Goal: Task Accomplishment & Management: Complete application form

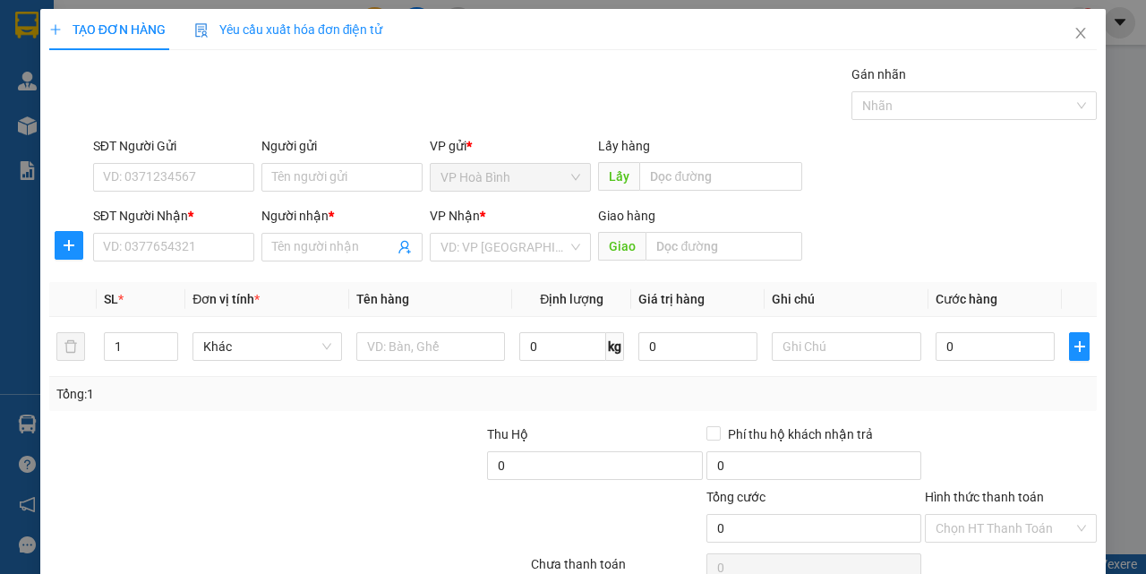
click at [204, 255] on input "SĐT Người Nhận *" at bounding box center [173, 247] width 161 height 29
click at [187, 276] on div "0365069494 - [PERSON_NAME]" at bounding box center [191, 283] width 176 height 20
type input "0365069494"
type input "[PERSON_NAME]"
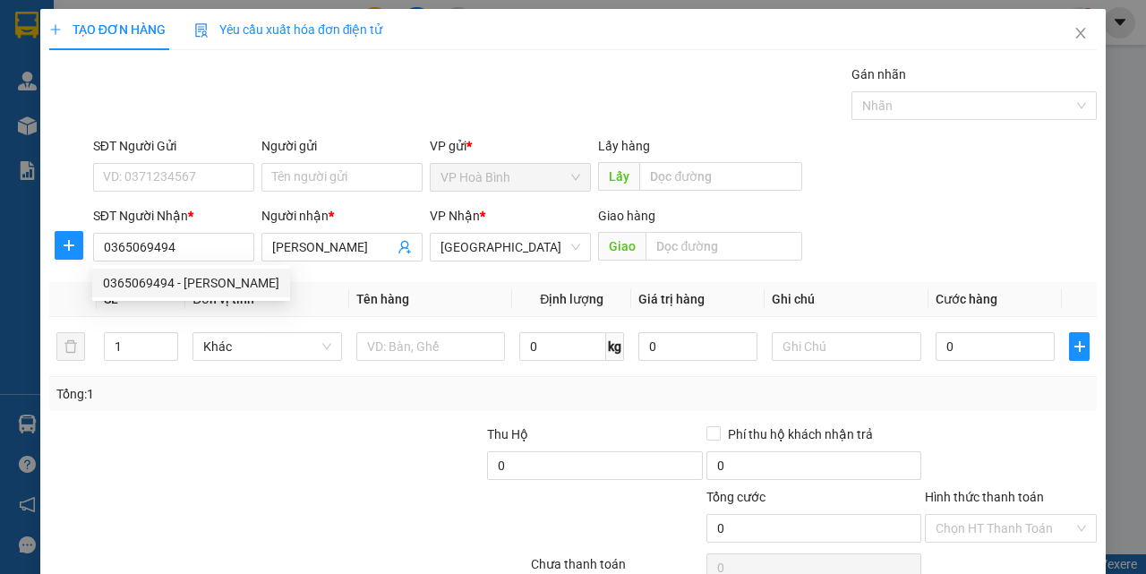
type input "200.000"
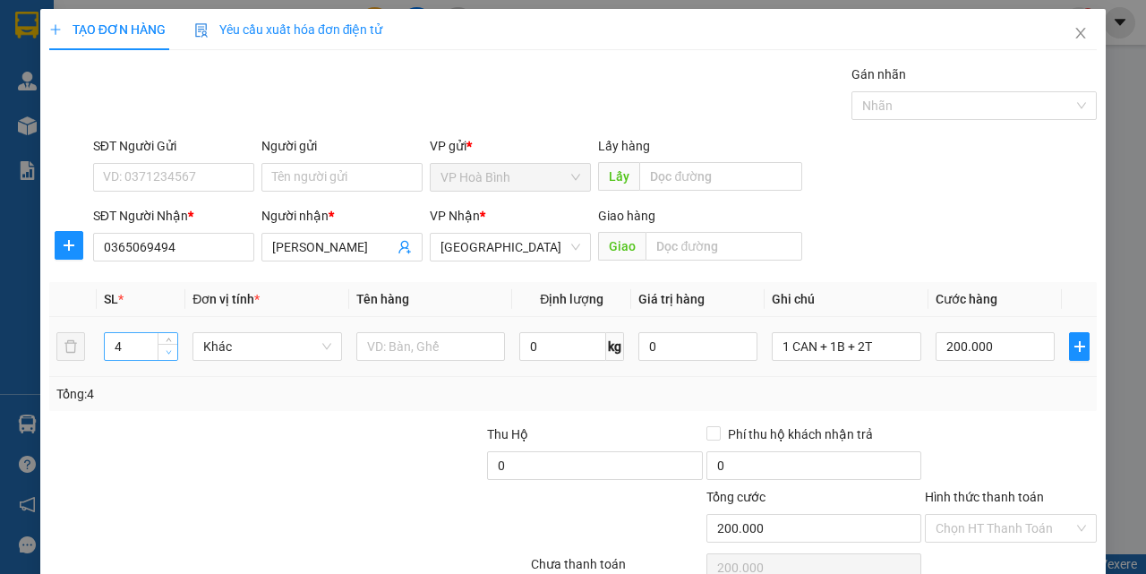
type input "0365069494"
click at [168, 355] on icon "down" at bounding box center [169, 352] width 6 height 6
type input "2"
click at [168, 355] on icon "down" at bounding box center [169, 352] width 6 height 6
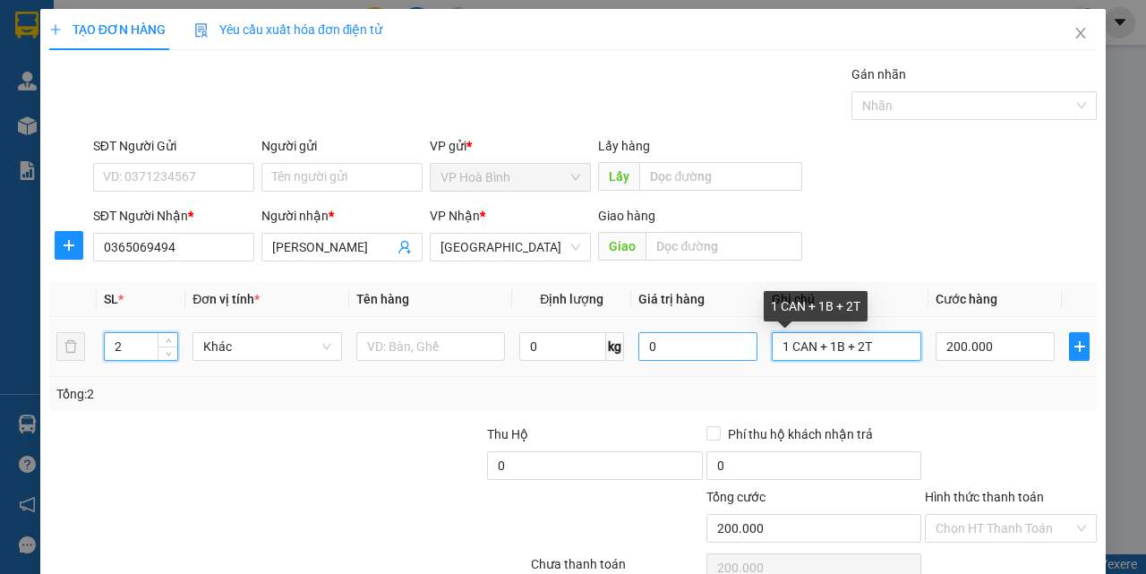
type input "0"
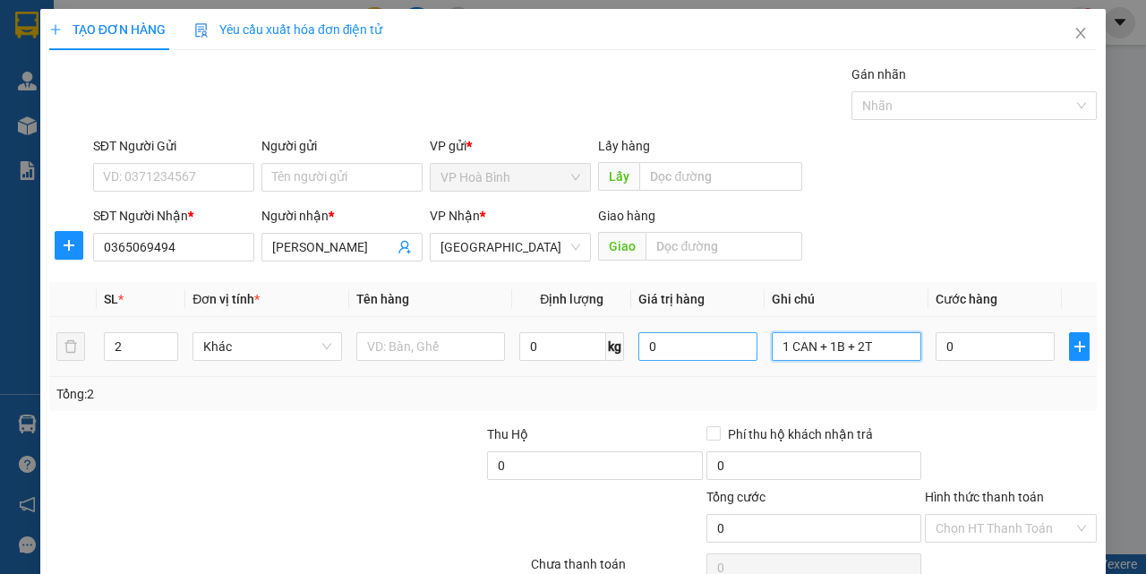
drag, startPoint x: 882, startPoint y: 343, endPoint x: 745, endPoint y: 345, distance: 137.0
click at [745, 345] on tr "2 Khác 0 kg 0 1 CAN + 1B + 2T 0" at bounding box center [573, 347] width 1048 height 60
type input "1T + 1B"
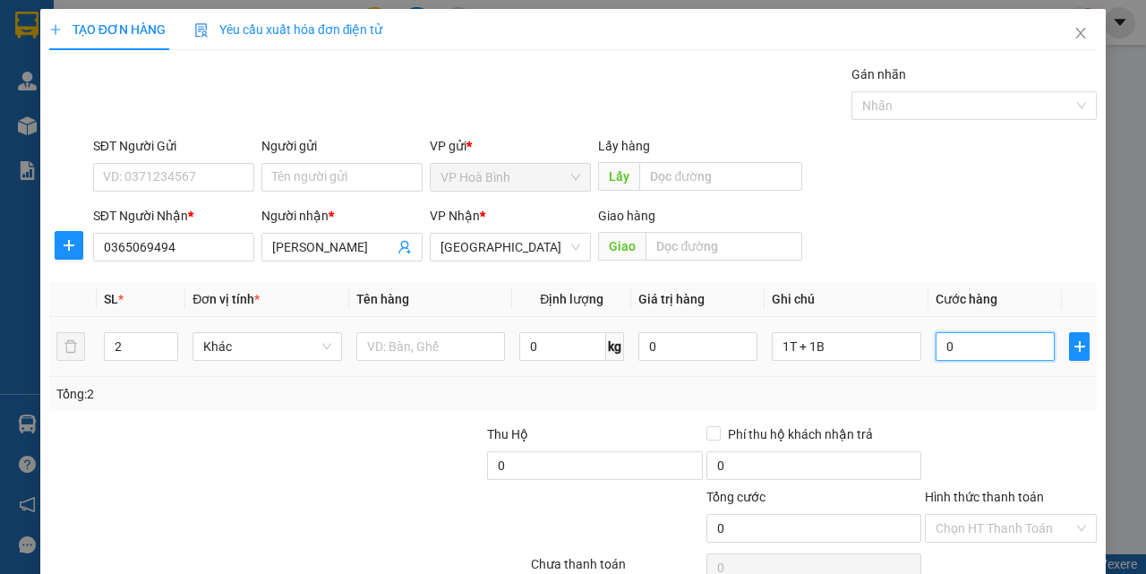
click at [936, 356] on input "0" at bounding box center [995, 346] width 119 height 29
type input "1"
type input "10"
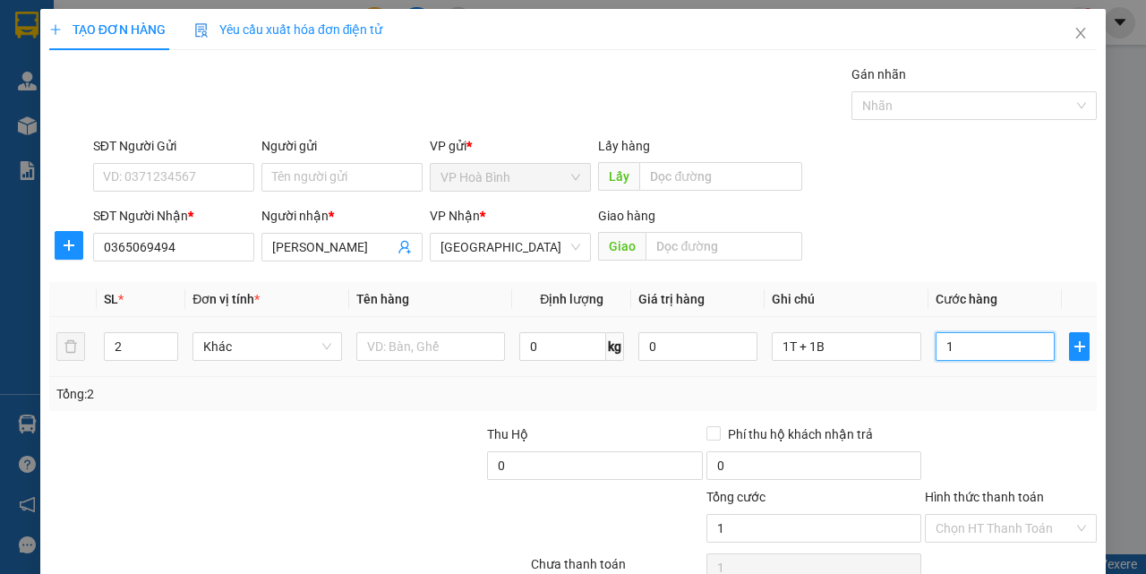
type input "10"
type input "100"
type input "1.000"
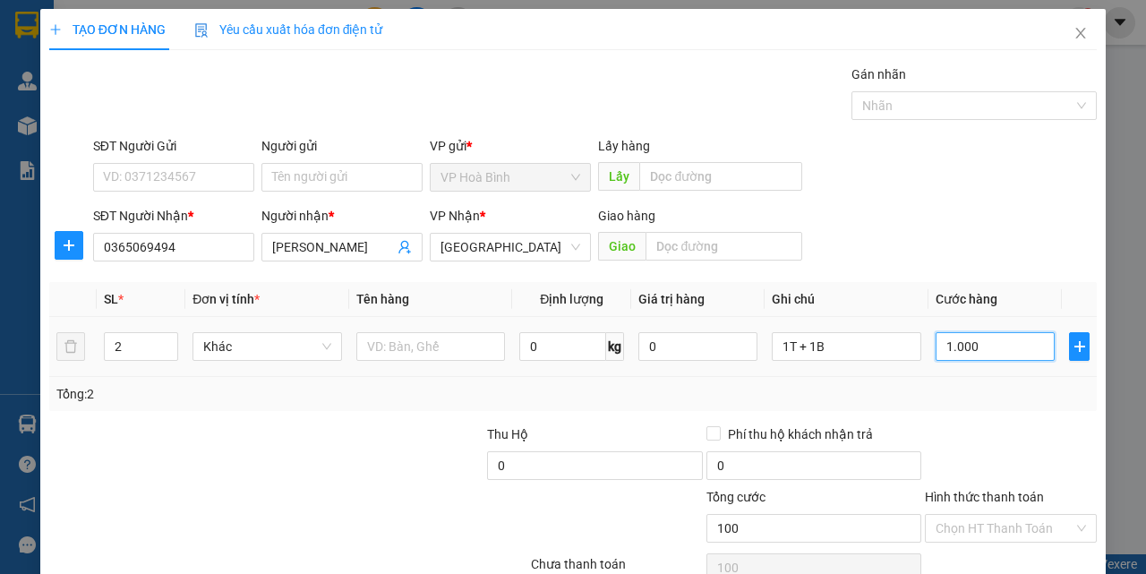
type input "1.000"
type input "10.000"
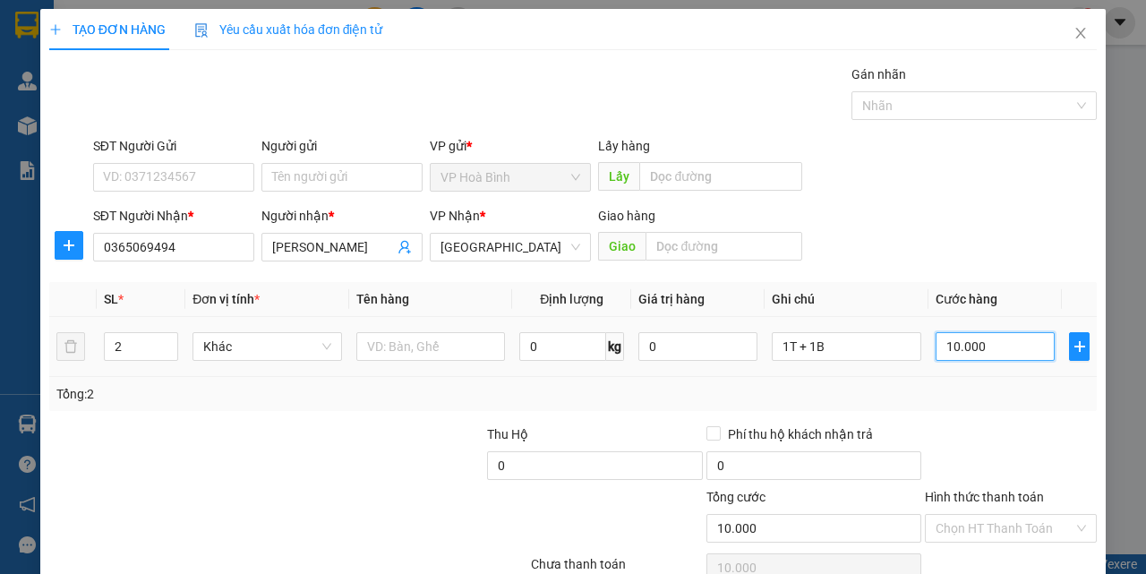
type input "100.000"
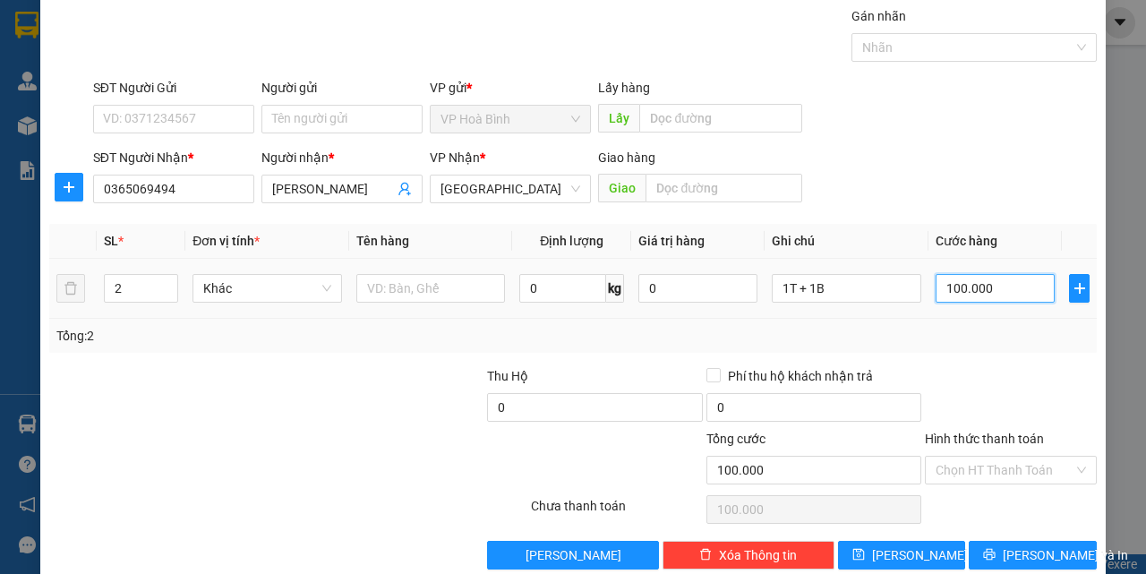
scroll to position [89, 0]
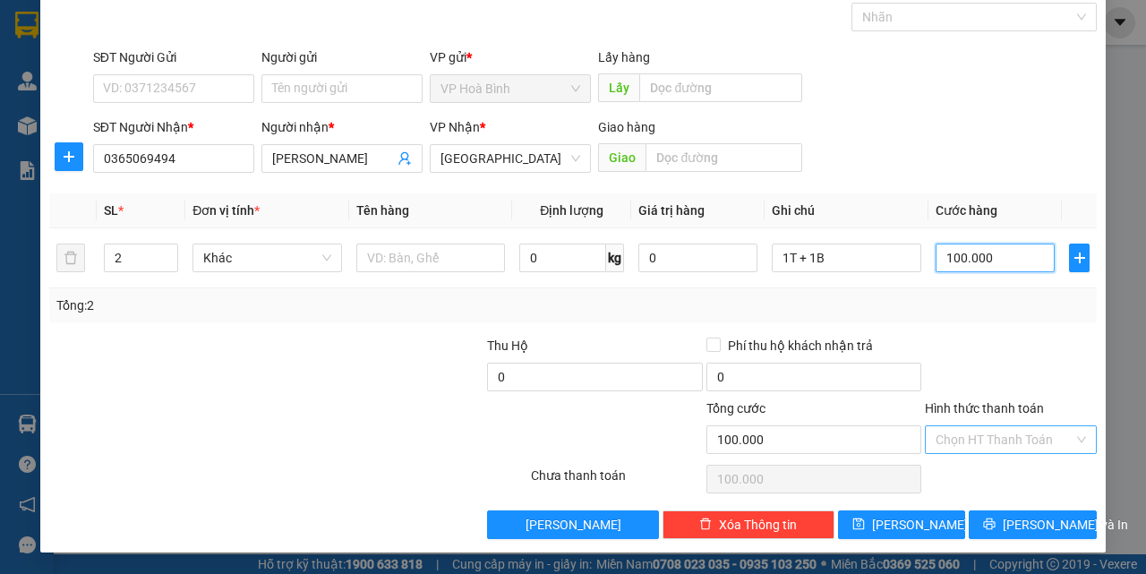
type input "100.000"
click at [1008, 433] on input "Hình thức thanh toán" at bounding box center [1005, 439] width 138 height 27
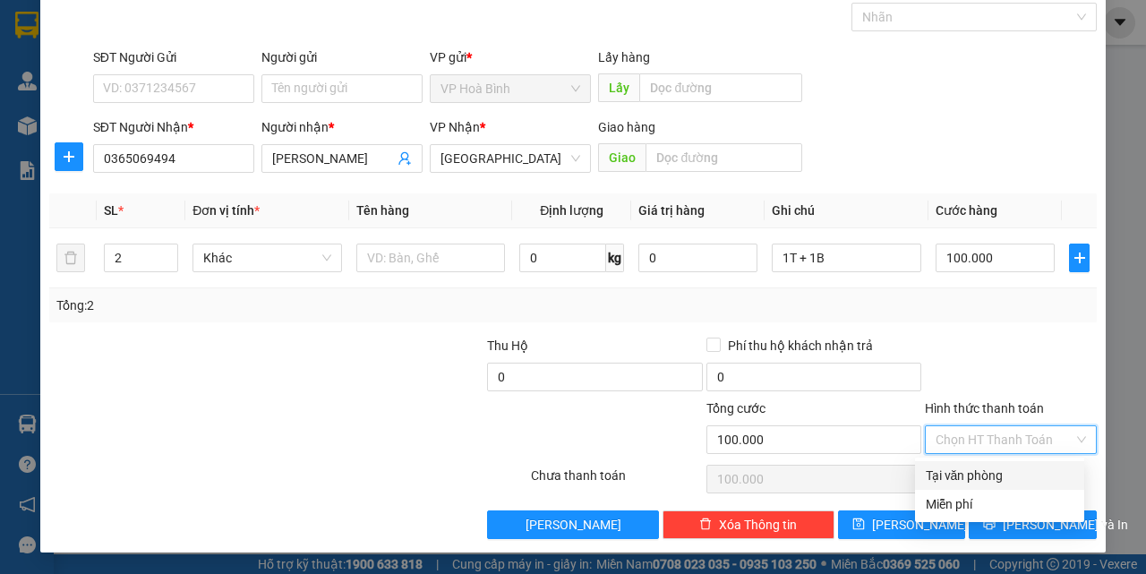
click at [974, 476] on div "Tại văn phòng" at bounding box center [1000, 476] width 148 height 20
type input "0"
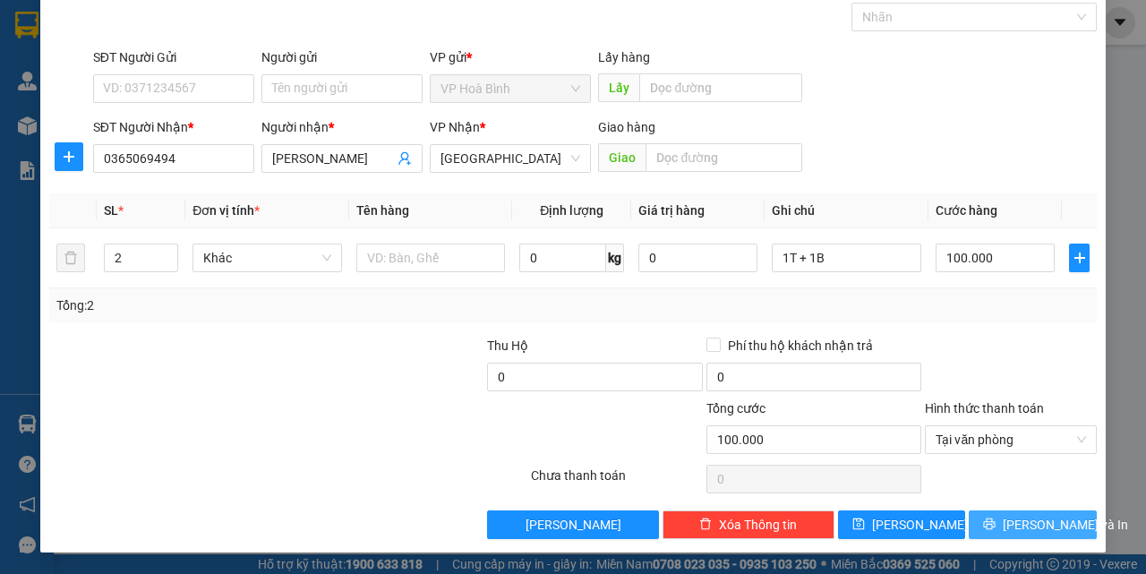
click at [1000, 517] on button "[PERSON_NAME] và In" at bounding box center [1033, 524] width 128 height 29
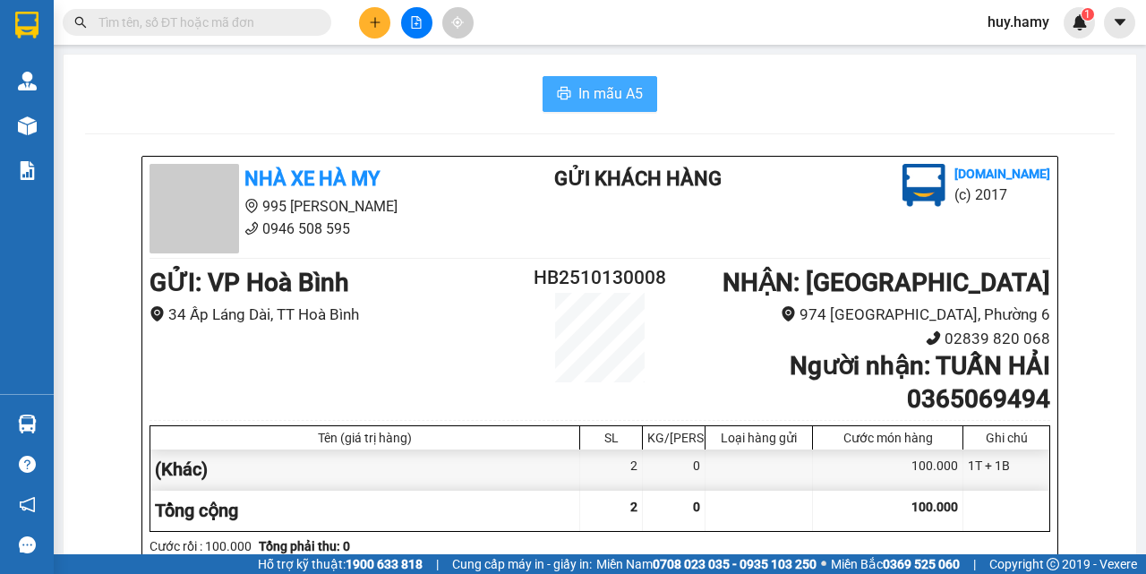
click at [578, 93] on span "In mẫu A5" at bounding box center [610, 93] width 64 height 22
